Goal: Task Accomplishment & Management: Use online tool/utility

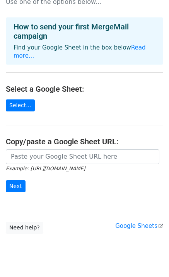
scroll to position [33, 0]
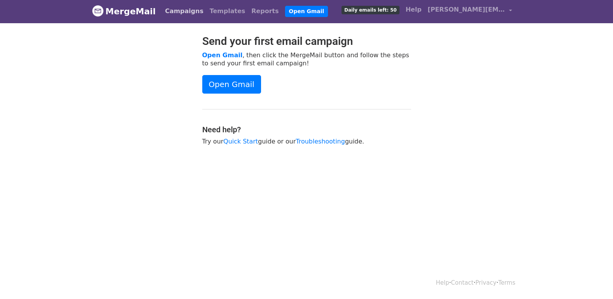
click at [190, 7] on link "Campaigns" at bounding box center [184, 10] width 44 height 15
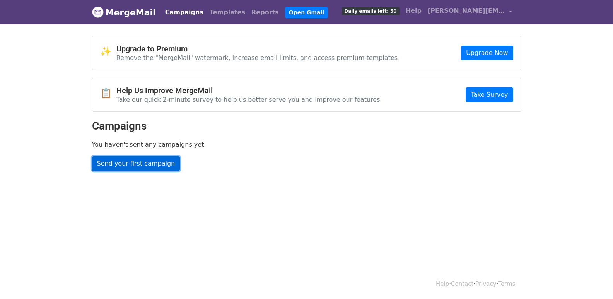
click at [127, 160] on link "Send your first campaign" at bounding box center [136, 163] width 88 height 15
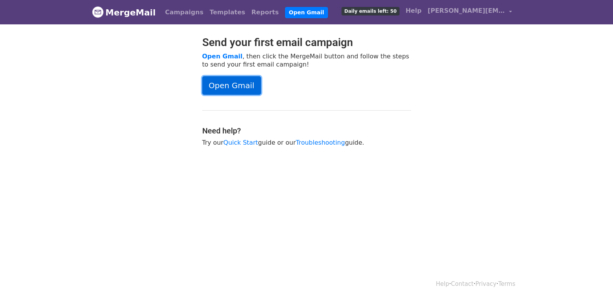
click at [230, 83] on link "Open Gmail" at bounding box center [231, 85] width 59 height 19
click at [241, 141] on link "Quick Start" at bounding box center [241, 142] width 34 height 7
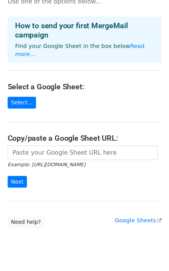
scroll to position [33, 0]
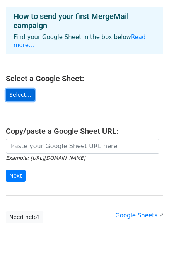
click at [20, 89] on link "Select..." at bounding box center [20, 95] width 29 height 12
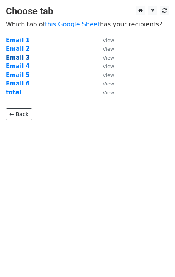
click at [26, 59] on strong "Email 3" at bounding box center [18, 57] width 24 height 7
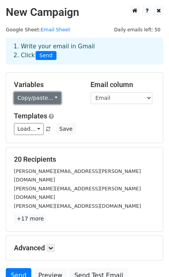
click at [48, 101] on link "Copy/paste..." at bounding box center [37, 98] width 47 height 12
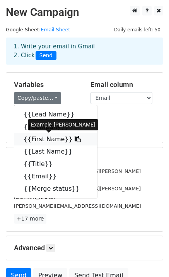
click at [43, 140] on link "{{First Name}}" at bounding box center [55, 139] width 83 height 12
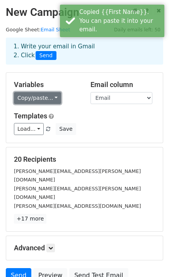
click at [46, 95] on link "Copy/paste..." at bounding box center [37, 98] width 47 height 12
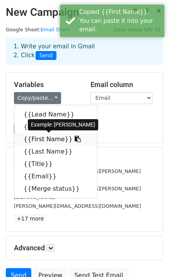
click at [48, 141] on link "{{First Name}}" at bounding box center [55, 139] width 83 height 12
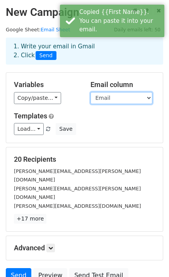
click at [130, 97] on select "Lead Name Company First Name Last Name Title Email Merge status" at bounding box center [121, 98] width 62 height 12
click at [90, 92] on select "Lead Name Company First Name Last Name Title Email Merge status" at bounding box center [121, 98] width 62 height 12
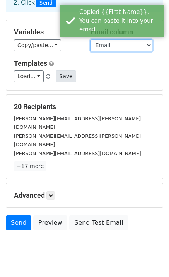
scroll to position [54, 0]
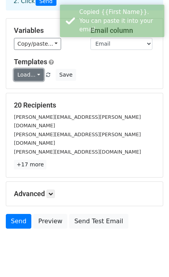
click at [28, 75] on link "Load..." at bounding box center [29, 75] width 30 height 12
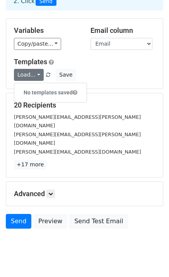
click at [71, 94] on h6 "No templates saved" at bounding box center [50, 92] width 72 height 13
click at [30, 75] on link "Load..." at bounding box center [29, 75] width 30 height 12
click at [50, 87] on h6 "No templates saved" at bounding box center [50, 92] width 72 height 13
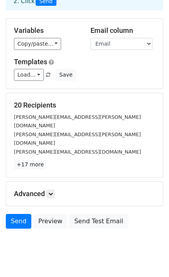
drag, startPoint x: 87, startPoint y: 77, endPoint x: 60, endPoint y: 77, distance: 27.5
click at [87, 77] on div "Load... No templates saved Save" at bounding box center [84, 75] width 153 height 12
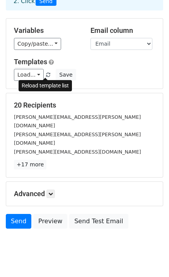
click at [46, 75] on span at bounding box center [48, 75] width 4 height 5
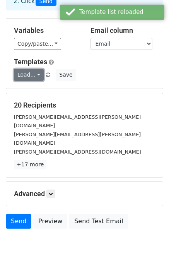
click at [28, 72] on link "Load..." at bounding box center [29, 75] width 30 height 12
click at [37, 77] on link "Load..." at bounding box center [29, 75] width 30 height 12
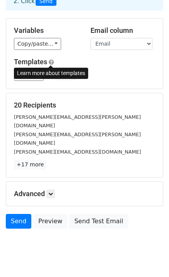
click at [50, 63] on span at bounding box center [51, 62] width 5 height 6
click at [47, 189] on h5 "Advanced" at bounding box center [84, 193] width 141 height 9
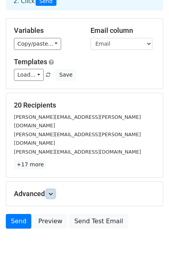
click at [49, 189] on link at bounding box center [50, 193] width 9 height 9
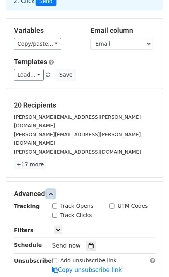
scroll to position [130, 0]
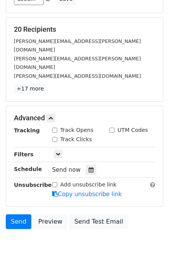
click at [57, 126] on div "Track Opens" at bounding box center [72, 130] width 41 height 8
click at [55, 128] on input "Track Opens" at bounding box center [54, 130] width 5 height 5
checkbox input "true"
click at [55, 137] on input "Track Clicks" at bounding box center [54, 139] width 5 height 5
checkbox input "true"
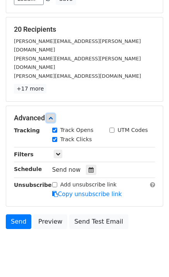
click at [53, 116] on icon at bounding box center [50, 118] width 5 height 5
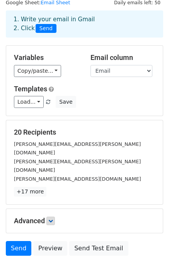
scroll to position [0, 0]
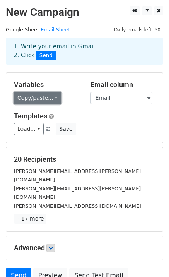
click at [43, 99] on link "Copy/paste..." at bounding box center [37, 98] width 47 height 12
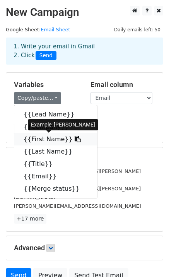
click at [75, 137] on icon at bounding box center [78, 139] width 6 height 6
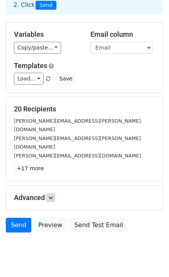
scroll to position [54, 0]
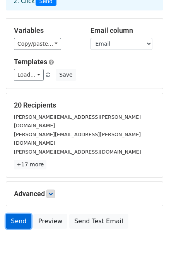
click at [16, 214] on link "Send" at bounding box center [19, 221] width 26 height 15
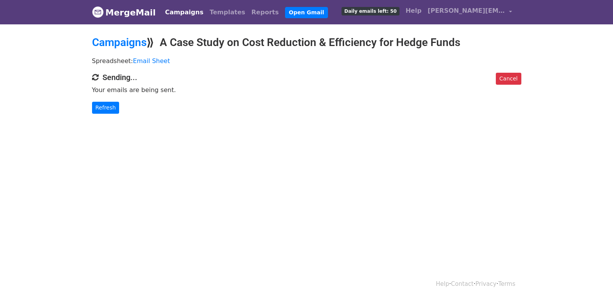
click at [212, 103] on p "Refresh" at bounding box center [306, 108] width 429 height 12
click at [113, 111] on link "Refresh" at bounding box center [105, 108] width 27 height 12
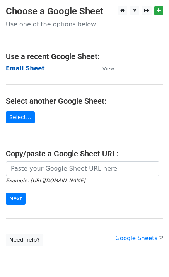
click at [29, 69] on strong "Email Sheet" at bounding box center [25, 68] width 39 height 7
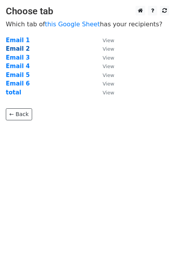
click at [18, 48] on strong "Email 2" at bounding box center [18, 48] width 24 height 7
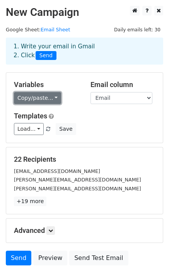
click at [43, 99] on link "Copy/paste..." at bounding box center [37, 98] width 47 height 12
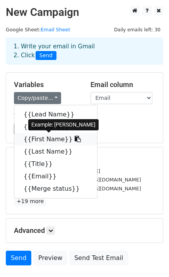
click at [46, 140] on link "{{First Name}}" at bounding box center [55, 139] width 83 height 12
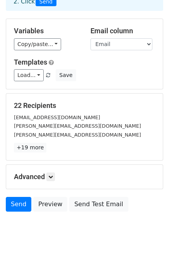
scroll to position [54, 0]
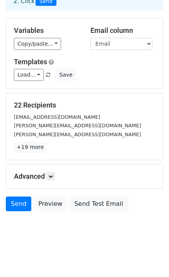
drag, startPoint x: 26, startPoint y: 149, endPoint x: 115, endPoint y: 80, distance: 112.5
click at [26, 149] on link "+19 more" at bounding box center [30, 147] width 32 height 10
click at [0, 0] on small "[PERSON_NAME][EMAIL_ADDRESS][DOMAIN_NAME]" at bounding box center [0, 0] width 0 height 0
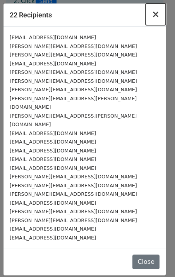
click at [154, 15] on span "×" at bounding box center [156, 14] width 8 height 11
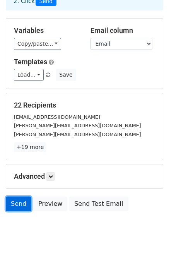
click at [21, 205] on link "Send" at bounding box center [19, 203] width 26 height 15
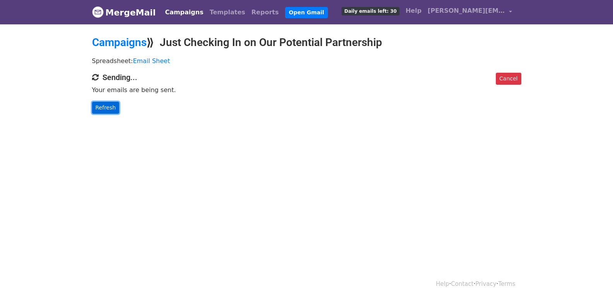
click at [103, 109] on link "Refresh" at bounding box center [105, 108] width 27 height 12
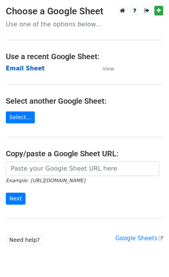
click at [29, 65] on strong "Email Sheet" at bounding box center [25, 68] width 39 height 7
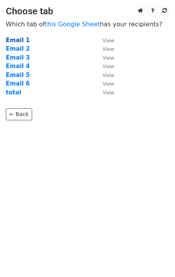
click at [22, 38] on strong "Email 1" at bounding box center [18, 40] width 24 height 7
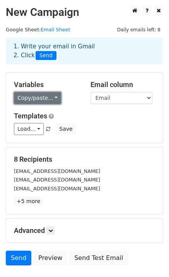
click at [25, 99] on link "Copy/paste..." at bounding box center [37, 98] width 47 height 12
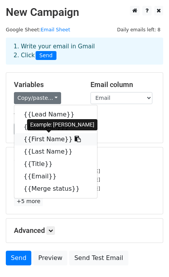
click at [40, 137] on link "{{First Name}}" at bounding box center [55, 139] width 83 height 12
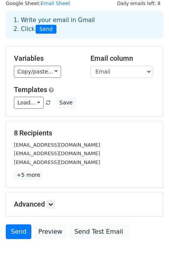
scroll to position [54, 0]
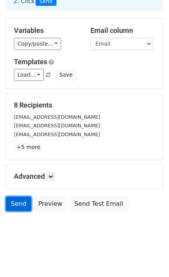
click at [26, 200] on link "Send" at bounding box center [19, 203] width 26 height 15
